Goal: Task Accomplishment & Management: Use online tool/utility

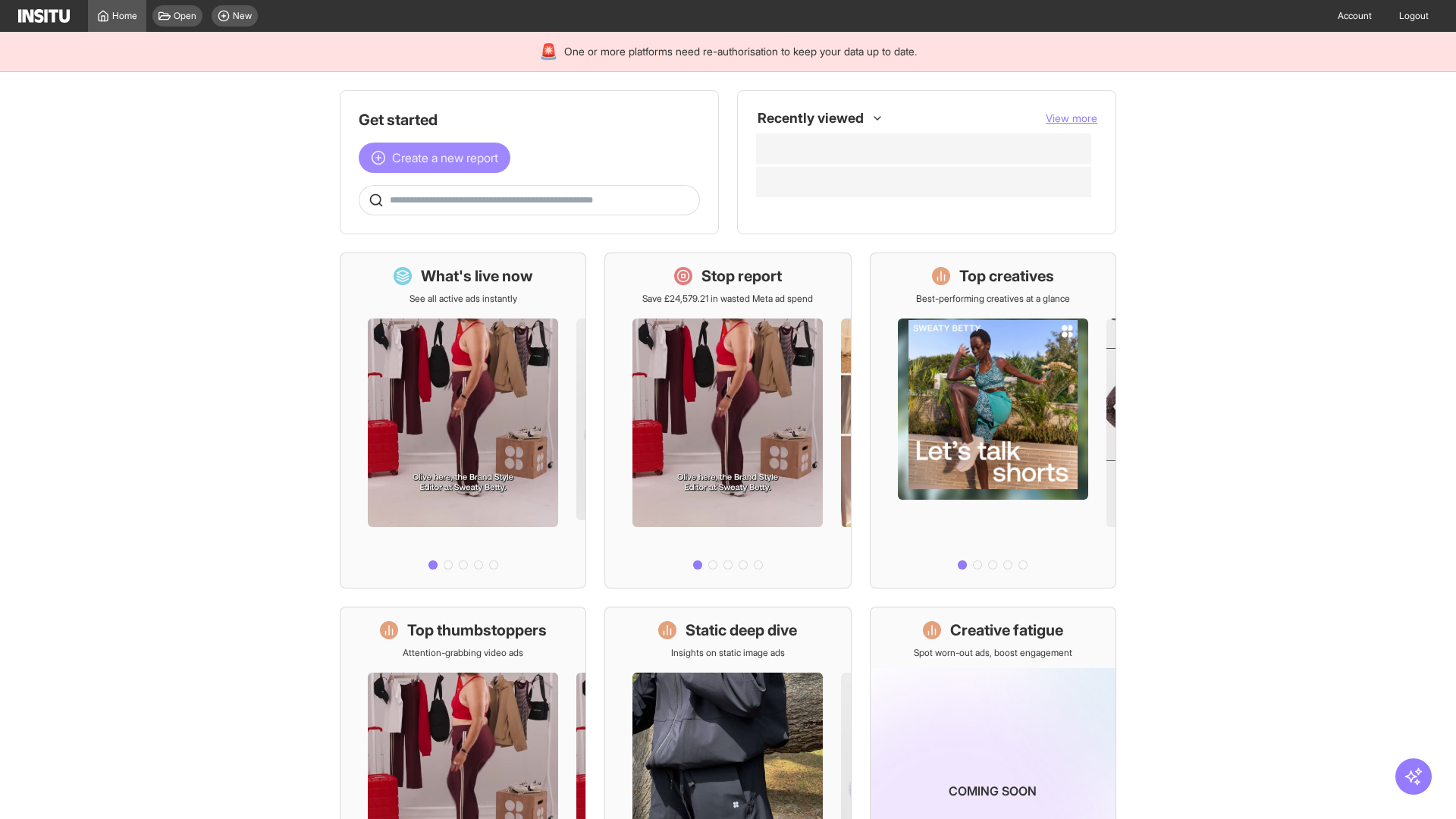
click at [438, 158] on span "Create a new report" at bounding box center [445, 157] width 106 height 19
